Goal: Task Accomplishment & Management: Complete application form

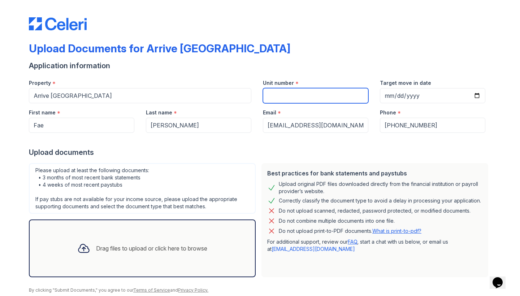
click at [288, 102] on input "Unit number" at bounding box center [316, 95] width 106 height 15
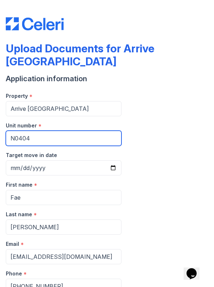
scroll to position [319, 0]
type input "N0404"
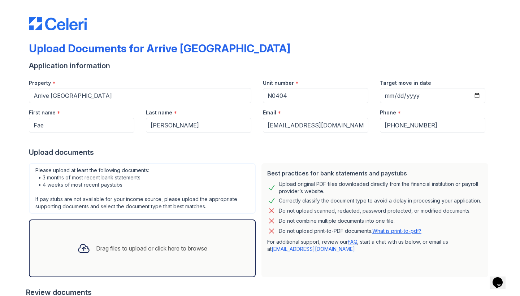
scroll to position [193, 0]
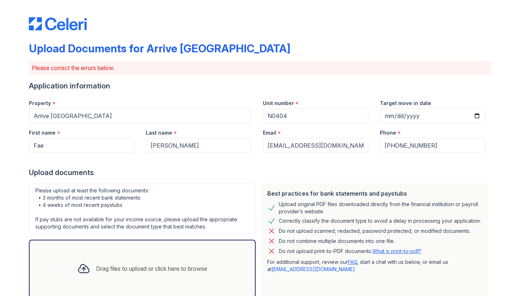
scroll to position [237, 0]
select select "bank_statement"
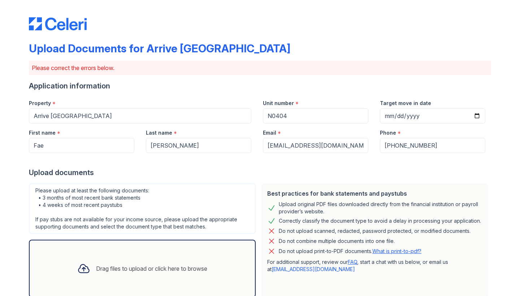
select select "bank_statement"
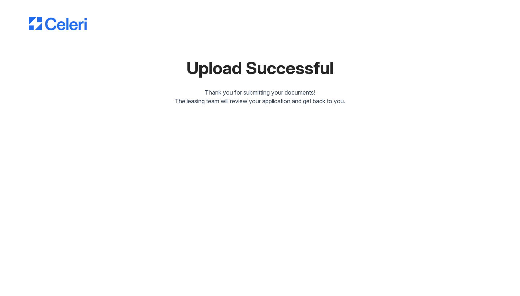
click at [464, 109] on div "Upload Successful Thank you for submitting your documents! The leasing team wil…" at bounding box center [260, 58] width 497 height 117
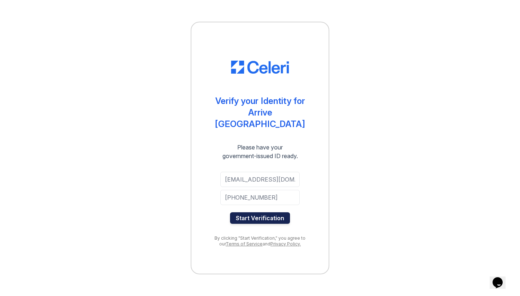
click at [269, 212] on button "Start Verification" at bounding box center [260, 218] width 60 height 12
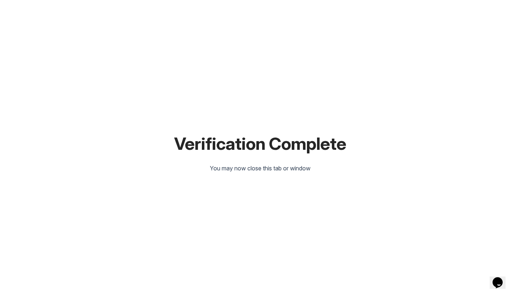
click at [293, 138] on html "Verification Complete You may now close this tab or window" at bounding box center [260, 148] width 520 height 296
